Goal: Task Accomplishment & Management: Manage account settings

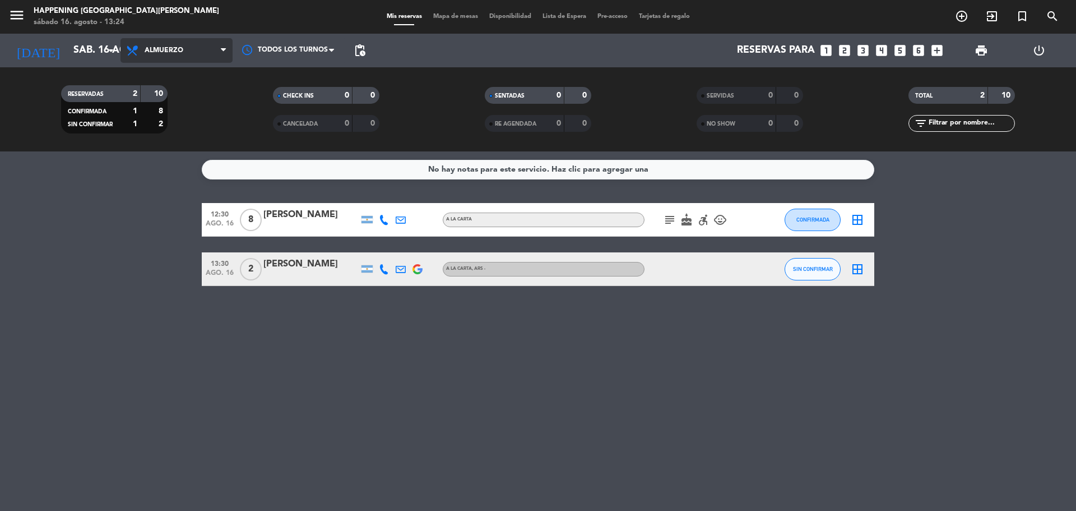
click at [220, 47] on span "Almuerzo" at bounding box center [177, 50] width 112 height 25
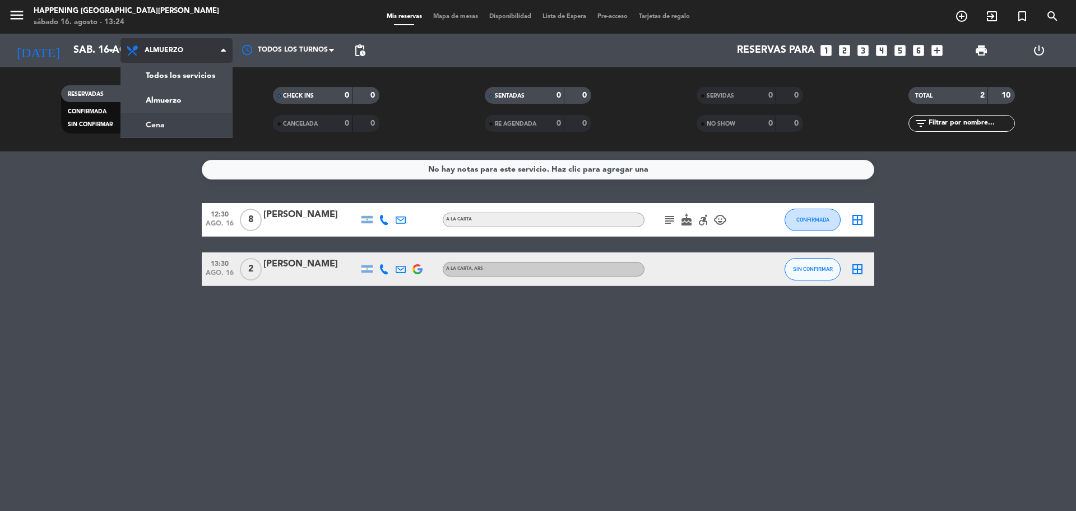
click at [178, 123] on div "menu Happening Puerto [PERSON_NAME] [DATE] 16. agosto - 13:24 Mis reservas Mapa…" at bounding box center [538, 75] width 1076 height 151
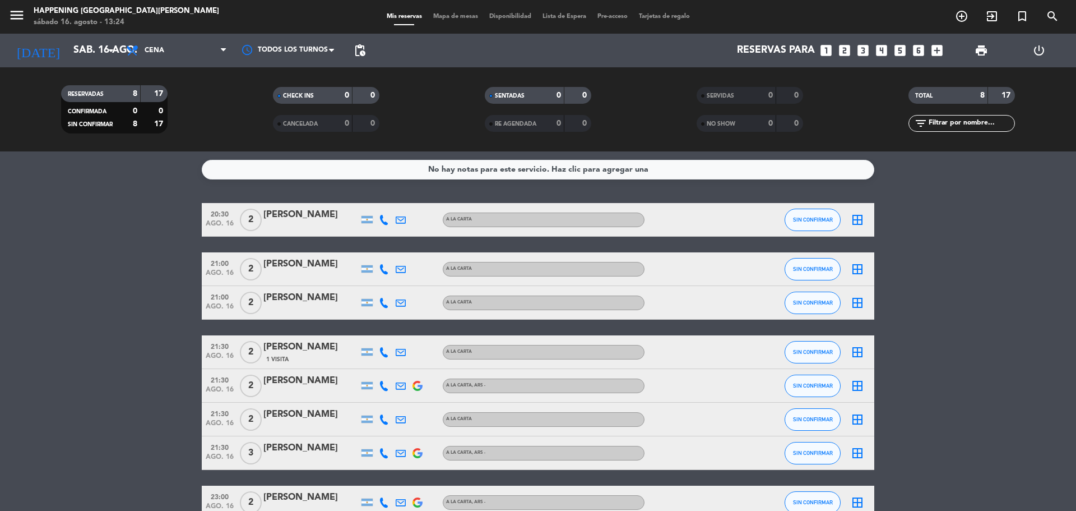
scroll to position [56, 0]
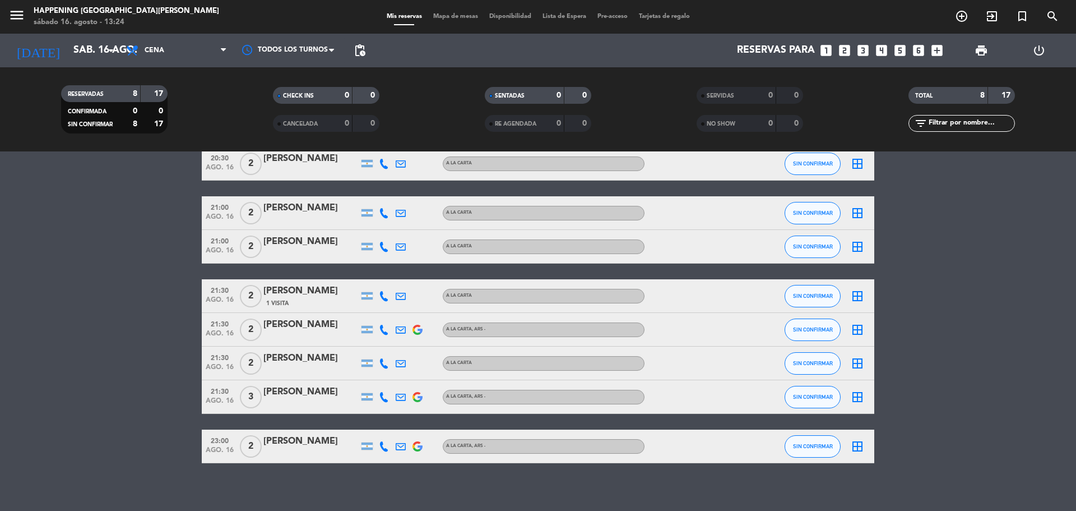
click at [859, 297] on icon "border_all" at bounding box center [857, 295] width 13 height 13
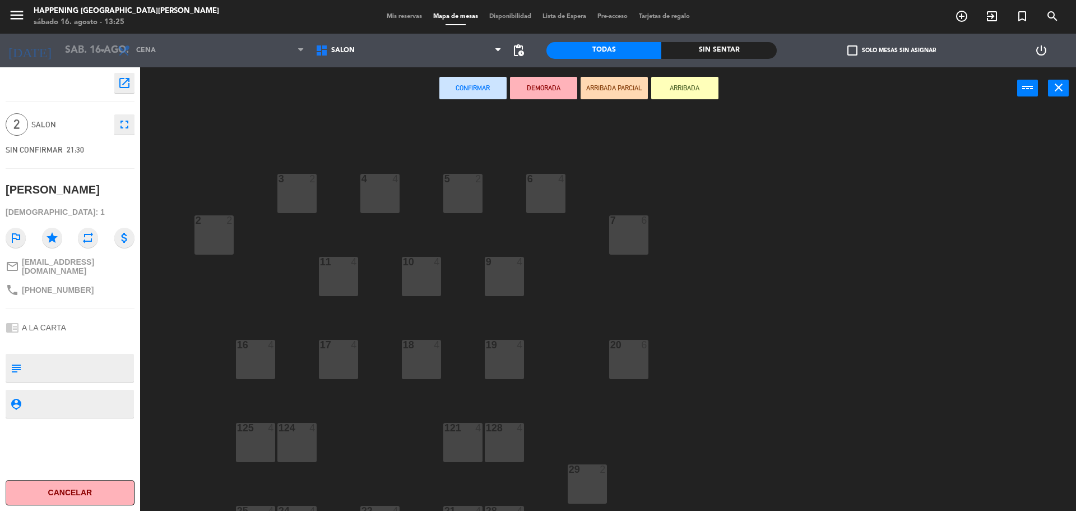
click at [86, 493] on button "Cancelar" at bounding box center [70, 492] width 129 height 25
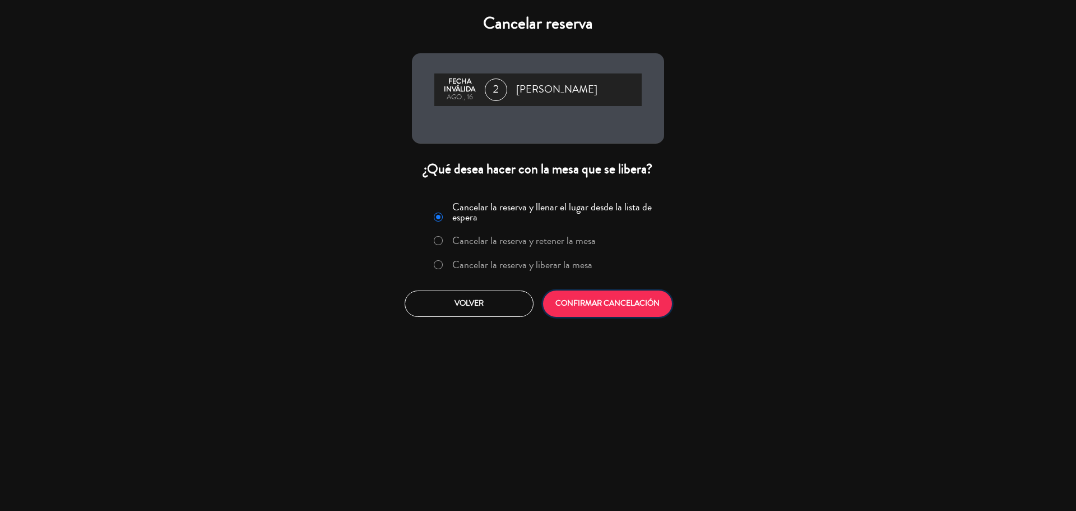
click at [612, 302] on button "CONFIRMAR CANCELACIÓN" at bounding box center [607, 303] width 129 height 26
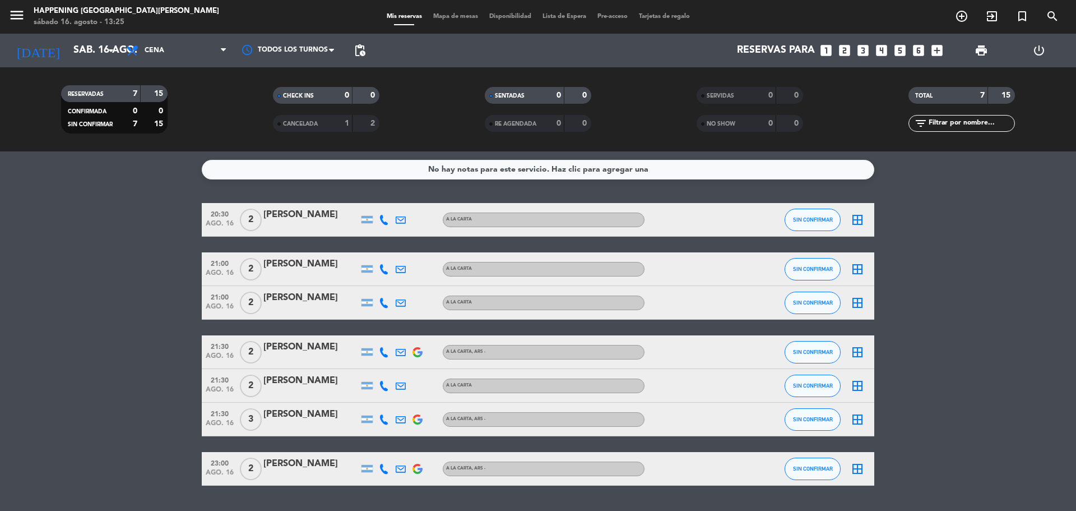
drag, startPoint x: 112, startPoint y: 4, endPoint x: 26, endPoint y: 329, distance: 336.3
click at [24, 331] on bookings-row "20:30 [DATE] 2 [PERSON_NAME] A LA CARTA SIN CONFIRMAR border_all 21:00 [DATE] 2…" at bounding box center [538, 344] width 1076 height 283
